Goal: Transaction & Acquisition: Register for event/course

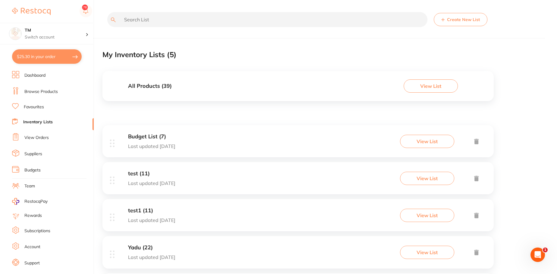
click at [45, 77] on link "Dashboard" at bounding box center [34, 76] width 21 height 6
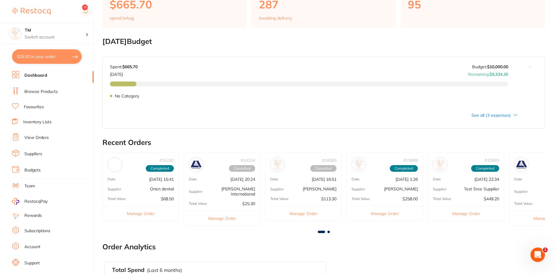
scroll to position [30, 0]
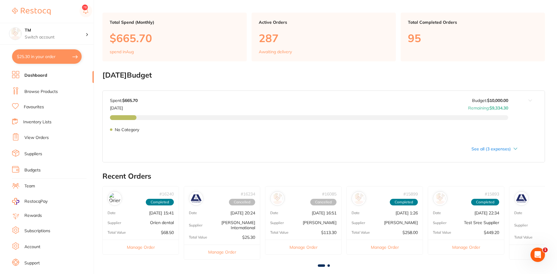
click at [39, 91] on link "Browse Products" at bounding box center [40, 92] width 33 height 6
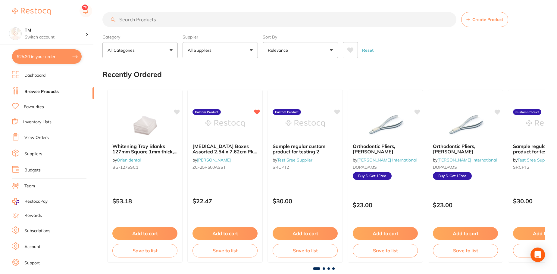
scroll to position [10, 0]
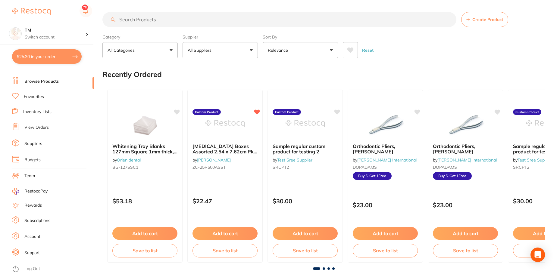
click at [29, 264] on ul "Dashboard Browse Products Favourites Inventory Lists View Orders Suppliers Budg…" at bounding box center [53, 165] width 82 height 208
click at [35, 270] on link "Log Out" at bounding box center [32, 269] width 16 height 6
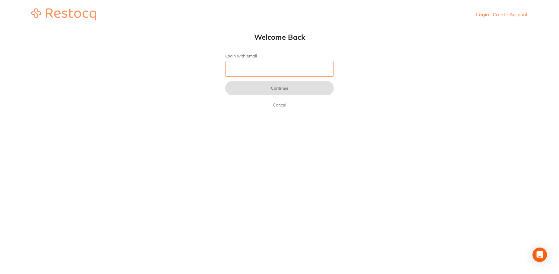
drag, startPoint x: 226, startPoint y: 76, endPoint x: 231, endPoint y: 73, distance: 6.1
click at [231, 73] on input "Login with email" at bounding box center [279, 69] width 108 height 16
type input "sreeraj.somarajan@terrificminds.com"
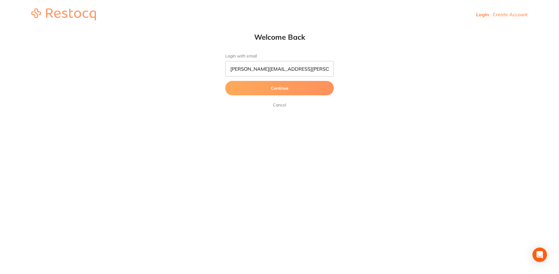
click at [500, 16] on link "Create Account" at bounding box center [509, 14] width 35 height 6
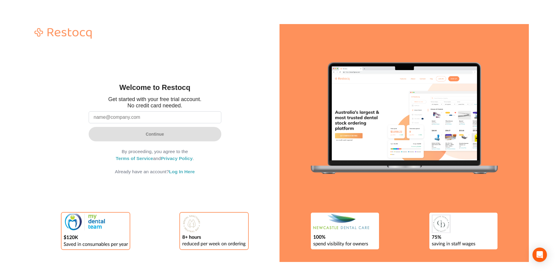
click at [173, 117] on input "email" at bounding box center [155, 117] width 133 height 12
click at [171, 123] on input "email" at bounding box center [155, 117] width 133 height 12
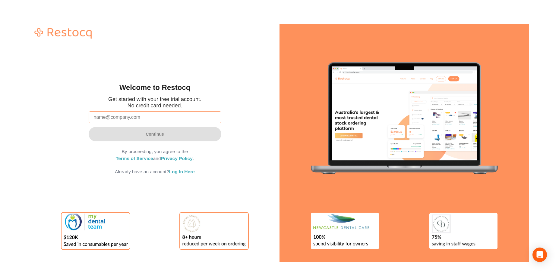
click at [171, 123] on input "email" at bounding box center [155, 117] width 133 height 12
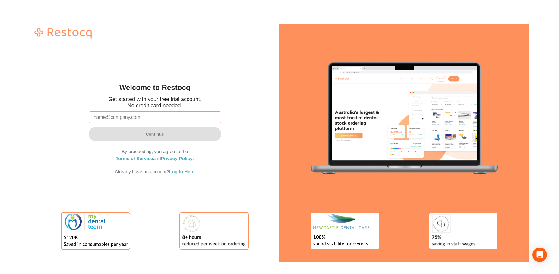
click at [171, 123] on input "email" at bounding box center [155, 117] width 133 height 12
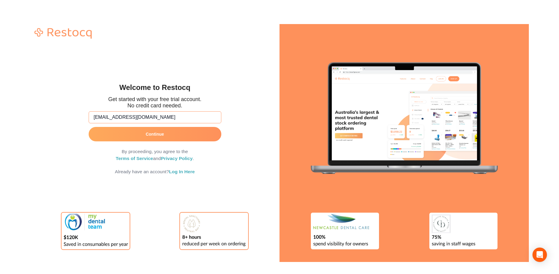
type input "abhinav44@terrifminds.com"
click at [170, 133] on button "Continue" at bounding box center [155, 134] width 133 height 14
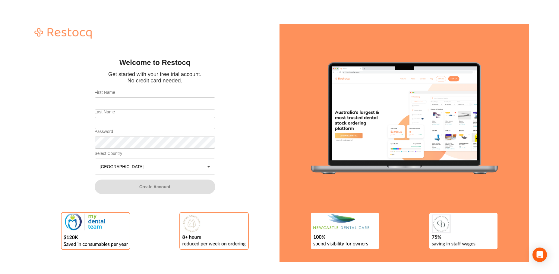
click at [185, 175] on form "First Name Last Name Password Select Country Australia +0 United States Austral…" at bounding box center [155, 142] width 133 height 116
click at [190, 167] on button "Australia +0" at bounding box center [155, 167] width 121 height 16
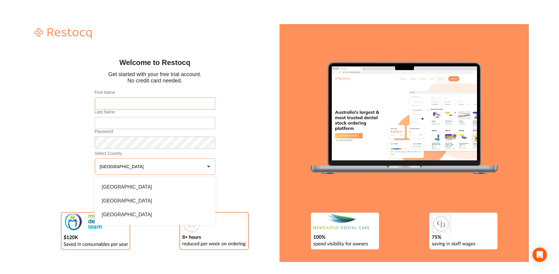
click at [161, 98] on input "First Name" at bounding box center [155, 104] width 121 height 12
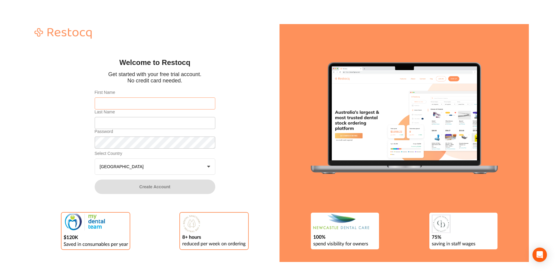
type input "[PERSON_NAME]"
click at [158, 120] on input "Last Name" at bounding box center [155, 123] width 121 height 12
type input "m"
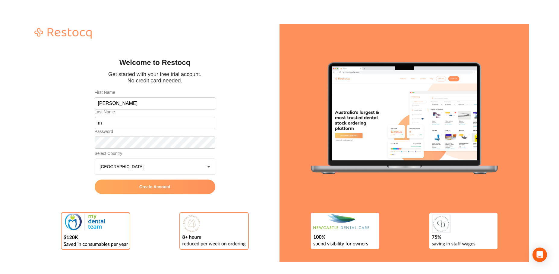
click at [169, 190] on button "Create Account" at bounding box center [155, 187] width 121 height 14
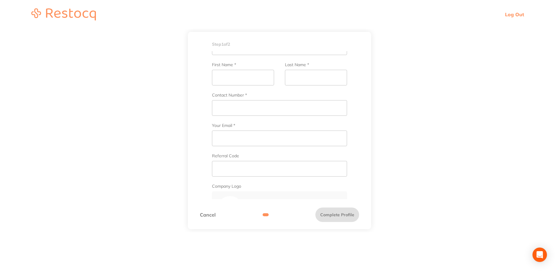
scroll to position [123, 0]
click at [237, 141] on input "Your Email *" at bounding box center [279, 139] width 135 height 16
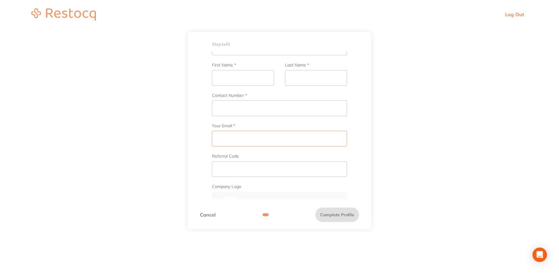
click at [237, 141] on input "Your Email *" at bounding box center [279, 139] width 135 height 16
click at [241, 128] on input "Contact Number *" at bounding box center [279, 130] width 135 height 16
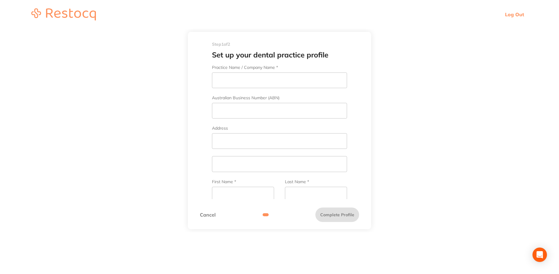
scroll to position [0, 0]
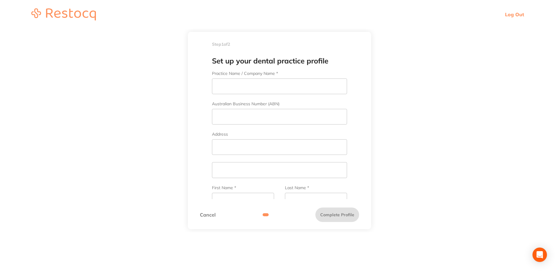
click at [236, 77] on div "Practice Name / Company Name *" at bounding box center [279, 82] width 135 height 23
click at [240, 86] on input "Practice Name / Company Name *" at bounding box center [279, 87] width 135 height 16
click at [230, 116] on input "Australian Business Number (ABN)" at bounding box center [279, 117] width 135 height 16
click at [221, 148] on input "Address" at bounding box center [279, 148] width 135 height 16
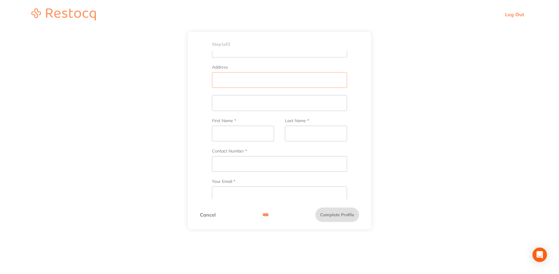
scroll to position [56, 0]
click at [226, 149] on input "First Name *" at bounding box center [243, 145] width 62 height 16
click at [294, 139] on input "Last Name *" at bounding box center [316, 145] width 62 height 16
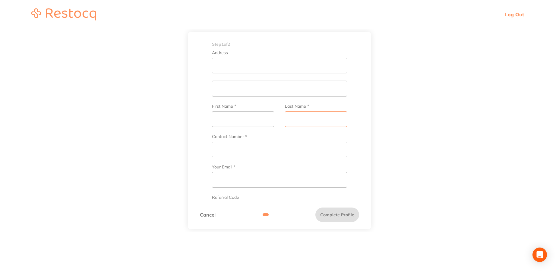
scroll to position [77, 0]
click at [238, 95] on input "text" at bounding box center [279, 93] width 135 height 16
click at [238, 136] on input "Contact Number *" at bounding box center [279, 142] width 135 height 16
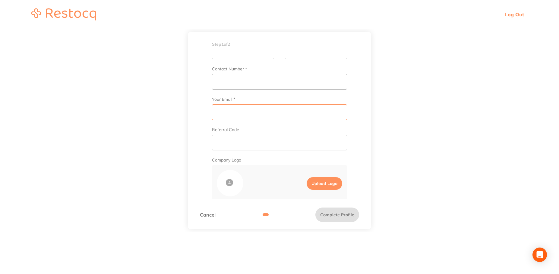
click at [248, 110] on input "Your Email *" at bounding box center [279, 113] width 135 height 16
click at [233, 80] on input "First Name *" at bounding box center [243, 82] width 62 height 16
click at [301, 85] on input "Last Name *" at bounding box center [316, 82] width 62 height 16
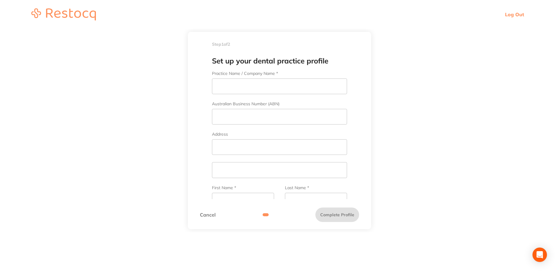
click at [212, 217] on link "Cancel" at bounding box center [208, 214] width 16 height 5
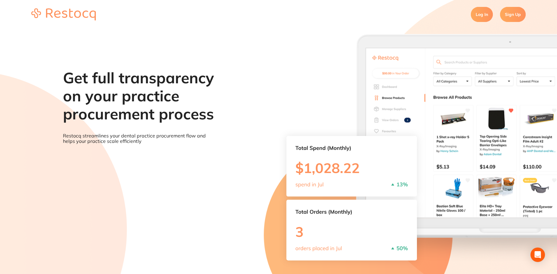
click at [517, 11] on link "Sign Up" at bounding box center [513, 14] width 26 height 15
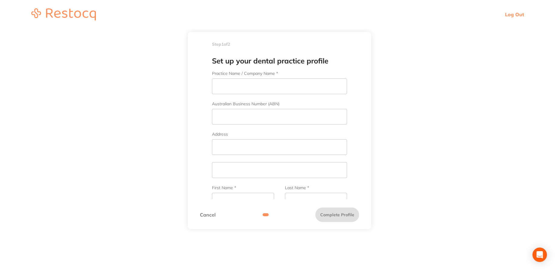
click at [517, 14] on link "Log Out" at bounding box center [514, 14] width 19 height 6
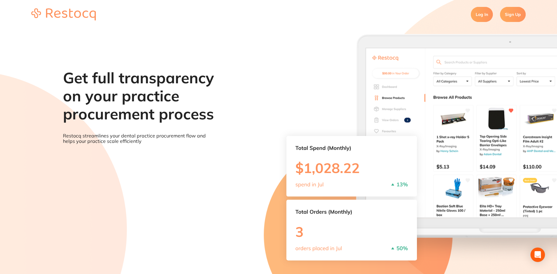
click at [500, 20] on section "Log In Sign Up" at bounding box center [278, 14] width 557 height 29
click at [510, 16] on link "Sign Up" at bounding box center [513, 14] width 26 height 15
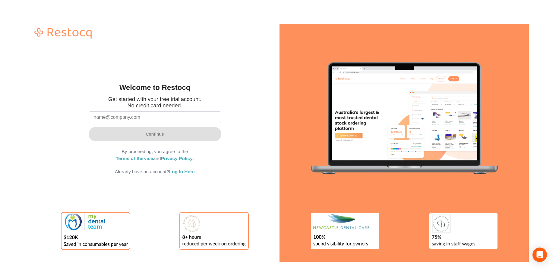
click at [177, 123] on input "email" at bounding box center [155, 117] width 133 height 12
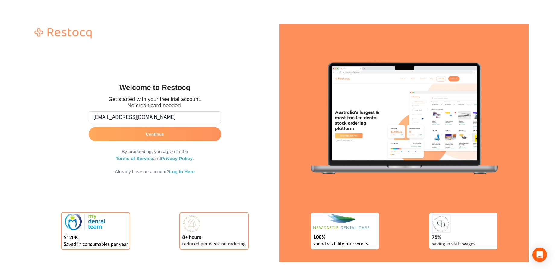
type input "[EMAIL_ADDRESS][DOMAIN_NAME]"
click at [175, 133] on button "Continue" at bounding box center [155, 134] width 133 height 14
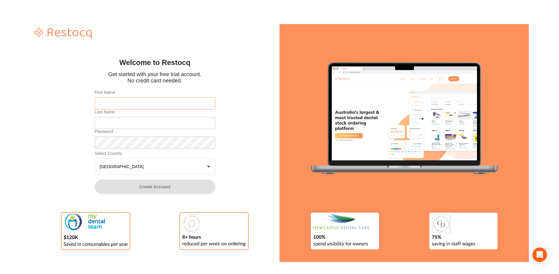
click at [171, 108] on input "First Name" at bounding box center [155, 104] width 121 height 12
click at [177, 122] on input "Last Name" at bounding box center [155, 123] width 121 height 12
click at [174, 167] on button "Australia +0" at bounding box center [155, 167] width 121 height 16
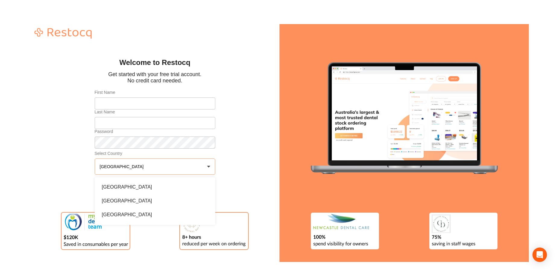
click at [174, 167] on button "Australia +0" at bounding box center [155, 167] width 121 height 16
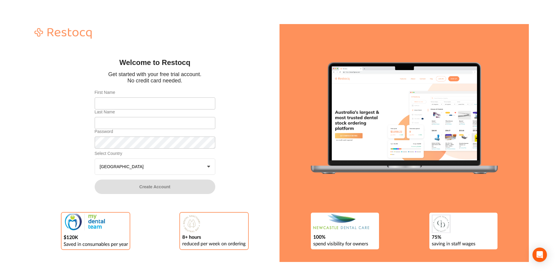
click at [174, 167] on button "Australia +0" at bounding box center [155, 167] width 121 height 16
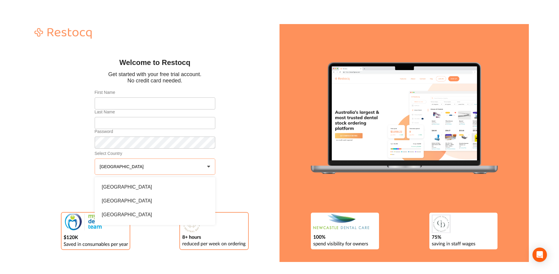
click at [174, 167] on button "Australia +0" at bounding box center [155, 167] width 121 height 16
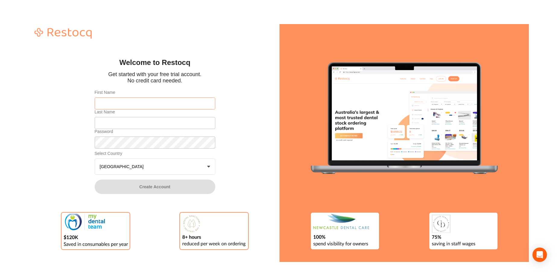
click at [146, 102] on input "First Name" at bounding box center [155, 104] width 121 height 12
type input "[PERSON_NAME]"
click at [141, 121] on input "Last Name" at bounding box center [155, 123] width 121 height 12
type input "m"
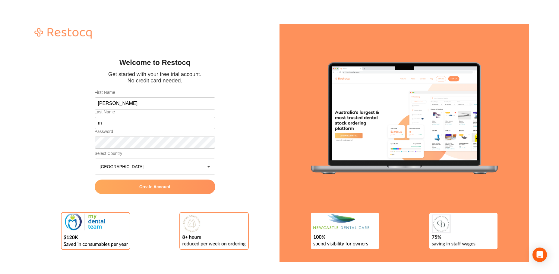
click at [161, 185] on span "Create Account" at bounding box center [154, 187] width 31 height 5
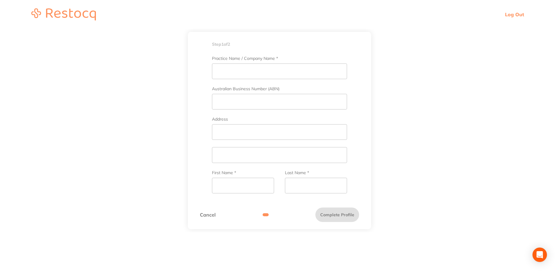
scroll to position [14, 0]
click at [222, 183] on input "First Name *" at bounding box center [243, 187] width 62 height 16
click at [290, 188] on input "Last Name *" at bounding box center [316, 187] width 62 height 16
click at [229, 102] on input "First Name *" at bounding box center [243, 105] width 62 height 16
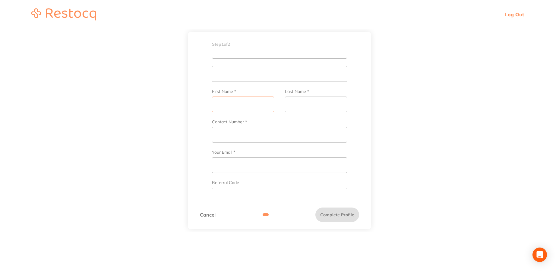
click at [224, 108] on input "First Name *" at bounding box center [243, 105] width 62 height 16
click at [230, 131] on input "Contact Number *" at bounding box center [279, 135] width 135 height 16
click at [299, 108] on input "Last Name *" at bounding box center [316, 105] width 62 height 16
click at [249, 101] on input "First Name *" at bounding box center [243, 105] width 62 height 16
click at [265, 166] on input "Your Email *" at bounding box center [279, 166] width 135 height 16
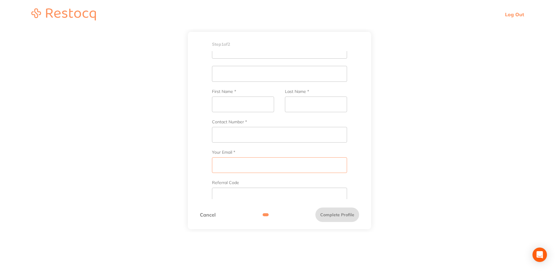
click at [265, 166] on input "Your Email *" at bounding box center [279, 166] width 135 height 16
click at [215, 169] on input "text" at bounding box center [279, 168] width 135 height 16
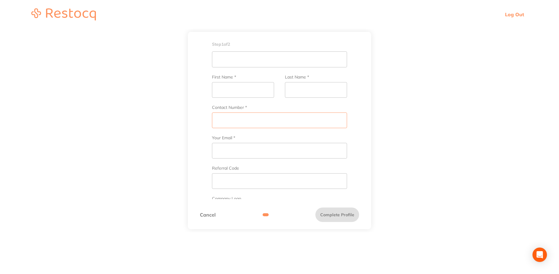
click at [228, 122] on input "Contact Number *" at bounding box center [279, 121] width 135 height 16
click at [224, 92] on input "First Name *" at bounding box center [243, 90] width 62 height 16
click at [224, 64] on input "text" at bounding box center [279, 60] width 135 height 16
click at [227, 78] on input "Practice Name / Company Name *" at bounding box center [279, 86] width 135 height 16
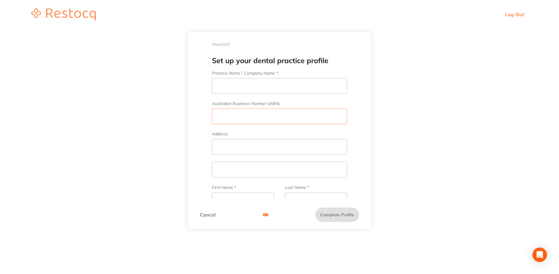
click at [227, 113] on input "Australian Business Number (ABN)" at bounding box center [279, 117] width 135 height 16
click at [219, 147] on input "Address" at bounding box center [279, 147] width 135 height 16
click at [219, 119] on input "Australian Business Number (ABN)" at bounding box center [279, 117] width 135 height 16
click at [221, 95] on form "Practice Name / Company Name * Australian Business Number (ABN) Address First N…" at bounding box center [279, 218] width 159 height 295
click at [221, 90] on input "Practice Name / Company Name *" at bounding box center [279, 86] width 135 height 16
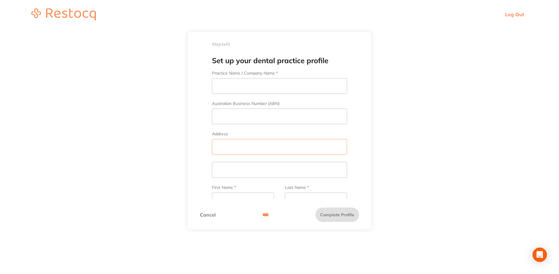
click at [221, 143] on input "Address" at bounding box center [279, 147] width 135 height 16
click at [227, 112] on input "Australian Business Number (ABN)" at bounding box center [279, 117] width 135 height 16
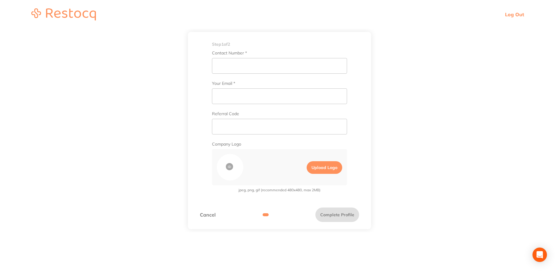
scroll to position [165, 0]
click at [228, 128] on input "text" at bounding box center [279, 127] width 135 height 16
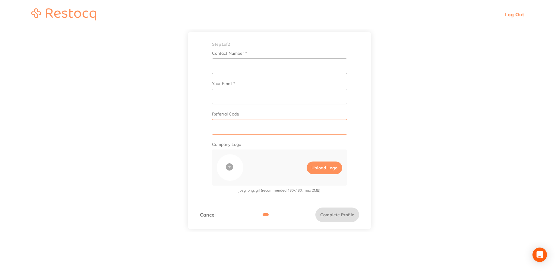
click at [228, 128] on input "text" at bounding box center [279, 127] width 135 height 16
click at [219, 98] on input "Your Email *" at bounding box center [279, 97] width 135 height 16
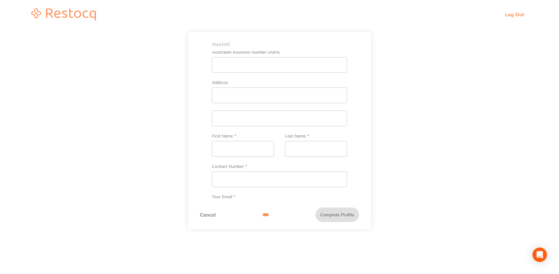
scroll to position [46, 0]
click at [224, 149] on input "First Name *" at bounding box center [243, 155] width 62 height 16
click at [315, 157] on input "Last Name *" at bounding box center [316, 155] width 62 height 16
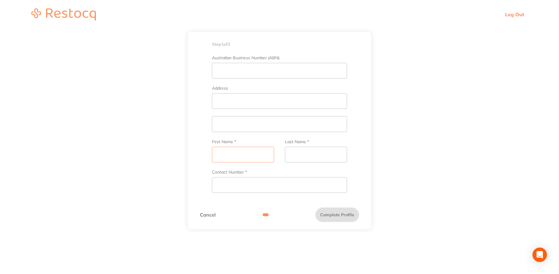
click at [232, 153] on input "First Name *" at bounding box center [243, 155] width 62 height 16
click at [288, 153] on input "Last Name *" at bounding box center [316, 155] width 62 height 16
click at [249, 124] on input "text" at bounding box center [279, 124] width 135 height 16
click at [244, 148] on input "First Name *" at bounding box center [243, 155] width 62 height 16
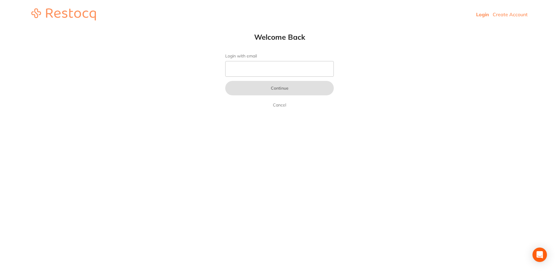
click at [505, 15] on link "Create Account" at bounding box center [509, 14] width 35 height 6
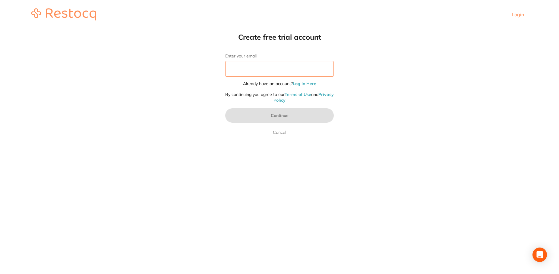
click at [283, 74] on input "Enter your email" at bounding box center [279, 69] width 108 height 16
click at [408, 29] on html "Login Create free trial account Enter your email Already have an account? Log I…" at bounding box center [279, 14] width 559 height 29
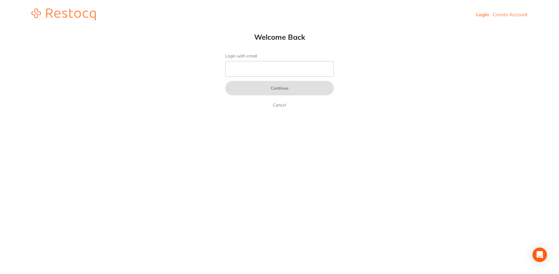
click at [521, 15] on link "Create Account" at bounding box center [509, 14] width 35 height 6
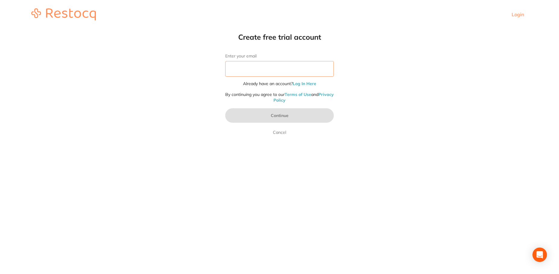
click at [263, 76] on input "Enter your email" at bounding box center [279, 69] width 108 height 16
type input "[PERSON_NAME][EMAIL_ADDRESS][DOMAIN_NAME]"
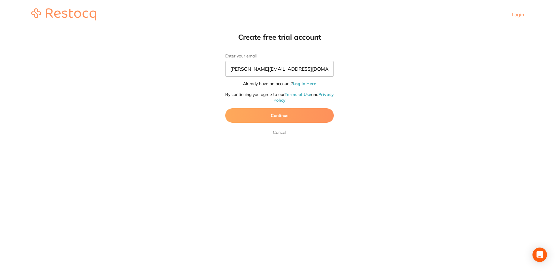
click at [268, 117] on button "Continue" at bounding box center [279, 115] width 108 height 14
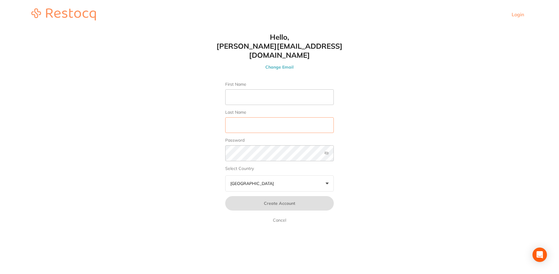
click at [268, 118] on input "Last Name" at bounding box center [279, 126] width 108 height 16
type input "m"
click at [249, 89] on input "First Name" at bounding box center [279, 97] width 108 height 16
type input "[PERSON_NAME]"
click at [245, 155] on div "Password" at bounding box center [279, 152] width 108 height 28
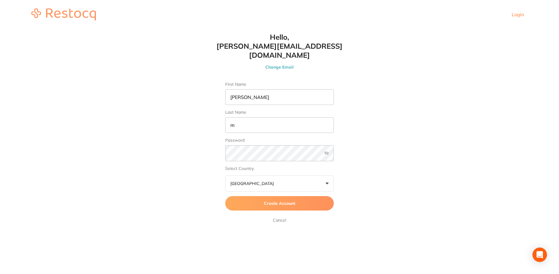
click at [271, 198] on button "Create Account" at bounding box center [279, 203] width 108 height 14
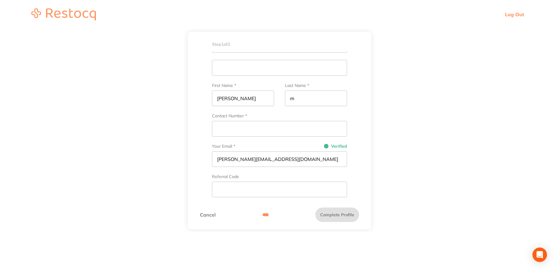
scroll to position [103, 0]
click at [246, 124] on input "Contact Number *" at bounding box center [279, 129] width 135 height 16
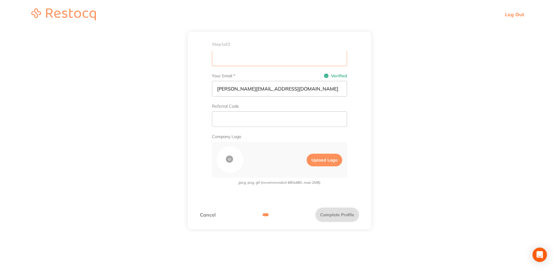
scroll to position [168, 0]
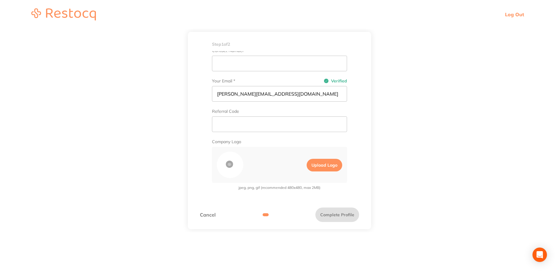
click at [361, 121] on div "Set up your dental practice profile Practice Name / Company Name * Australian B…" at bounding box center [279, 125] width 183 height 148
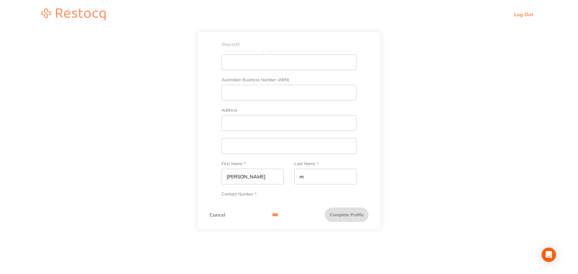
scroll to position [0, 0]
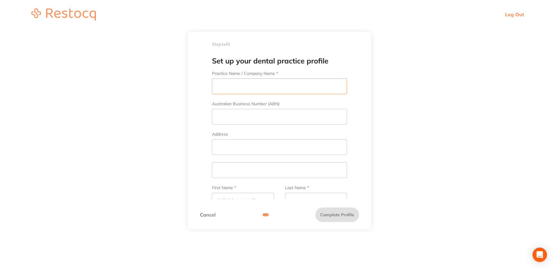
click at [321, 83] on input "Practice Name / Company Name *" at bounding box center [279, 87] width 135 height 16
drag, startPoint x: 331, startPoint y: 62, endPoint x: 209, endPoint y: 62, distance: 122.0
click at [209, 62] on h1 "Set up your dental practice profile" at bounding box center [279, 61] width 159 height 10
copy h1 "Set up your dental practice profile"
